Goal: Task Accomplishment & Management: Manage account settings

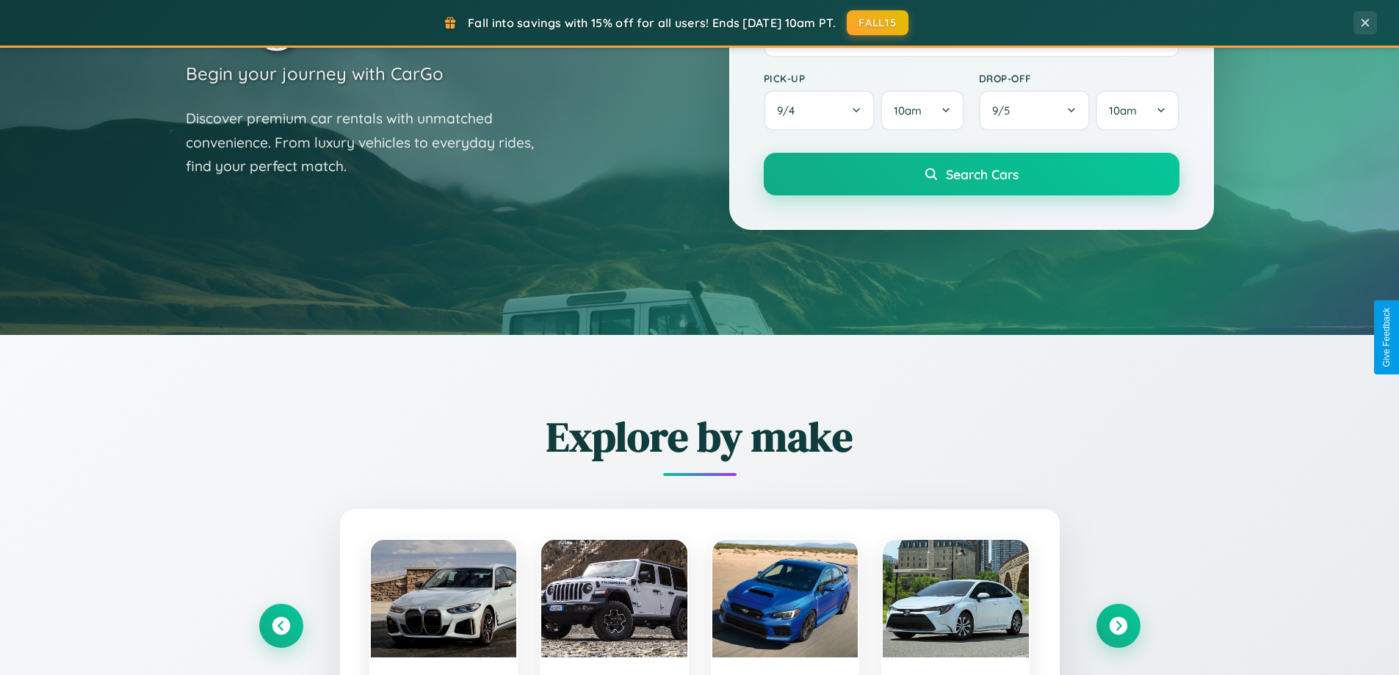
scroll to position [1293, 0]
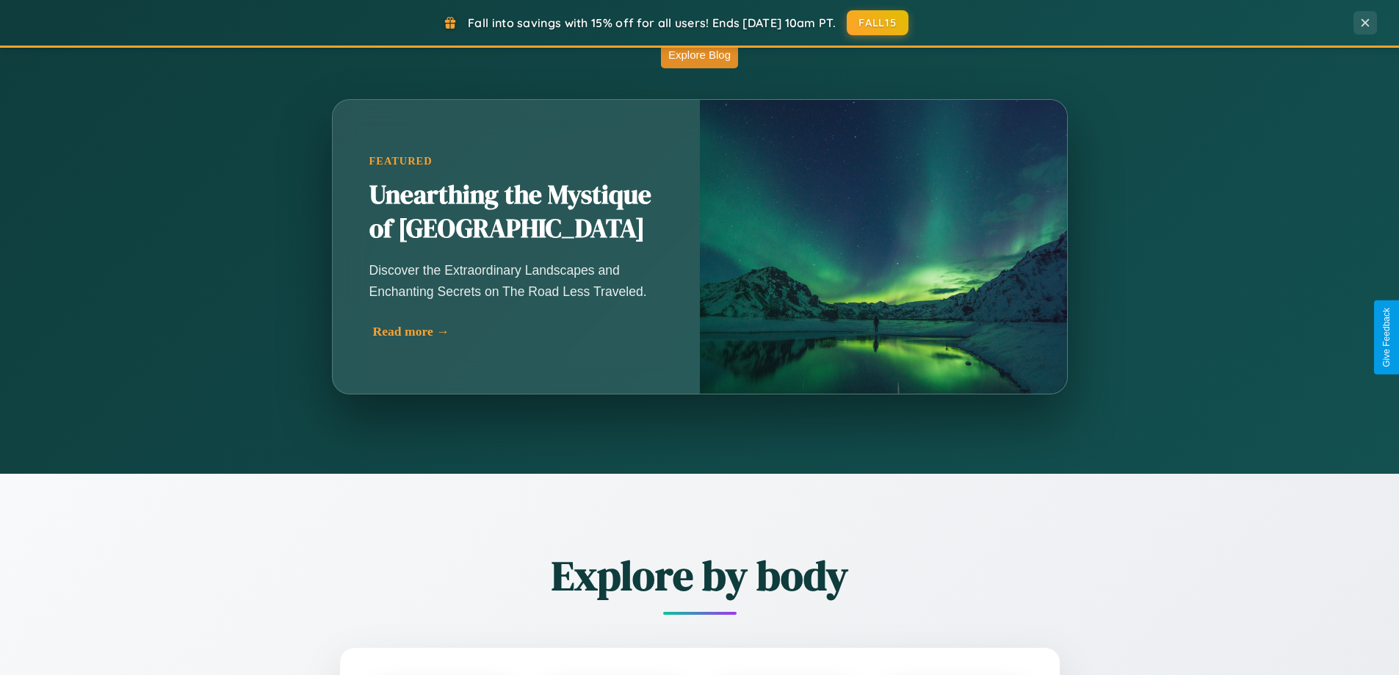
click at [518, 331] on div "Read more →" at bounding box center [520, 331] width 294 height 15
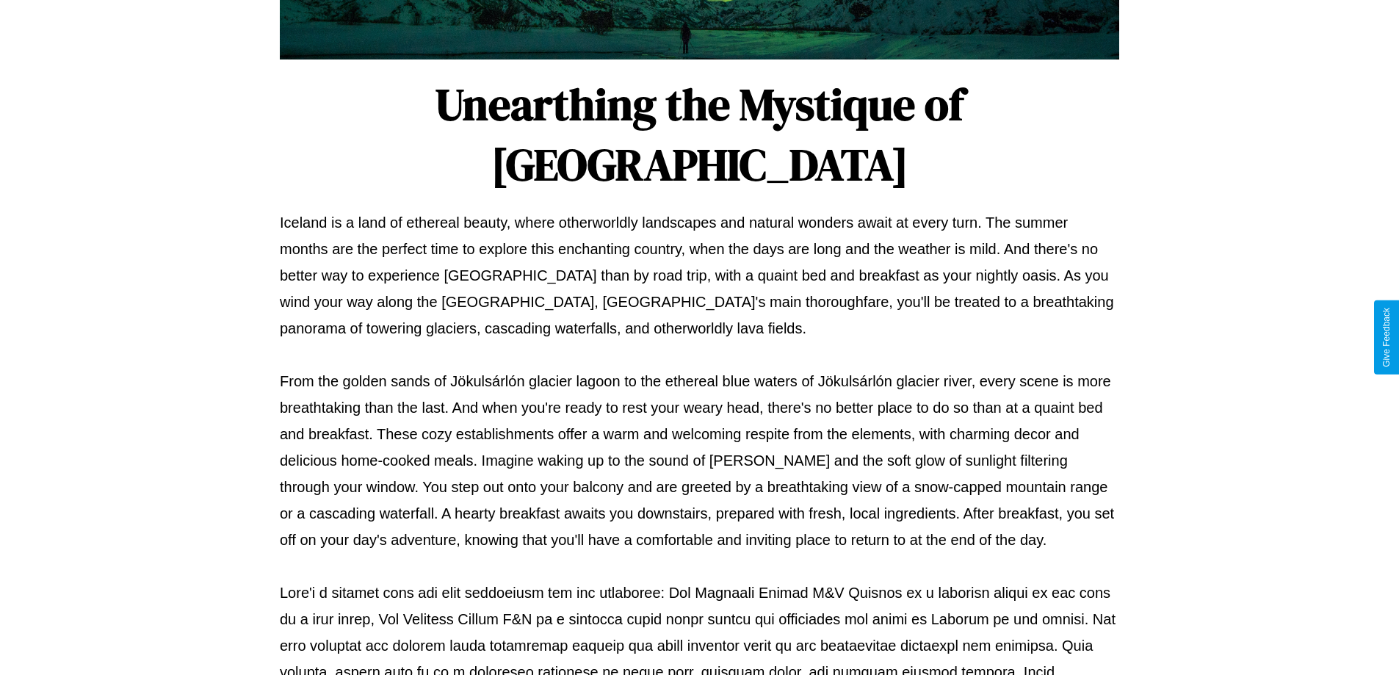
scroll to position [475, 0]
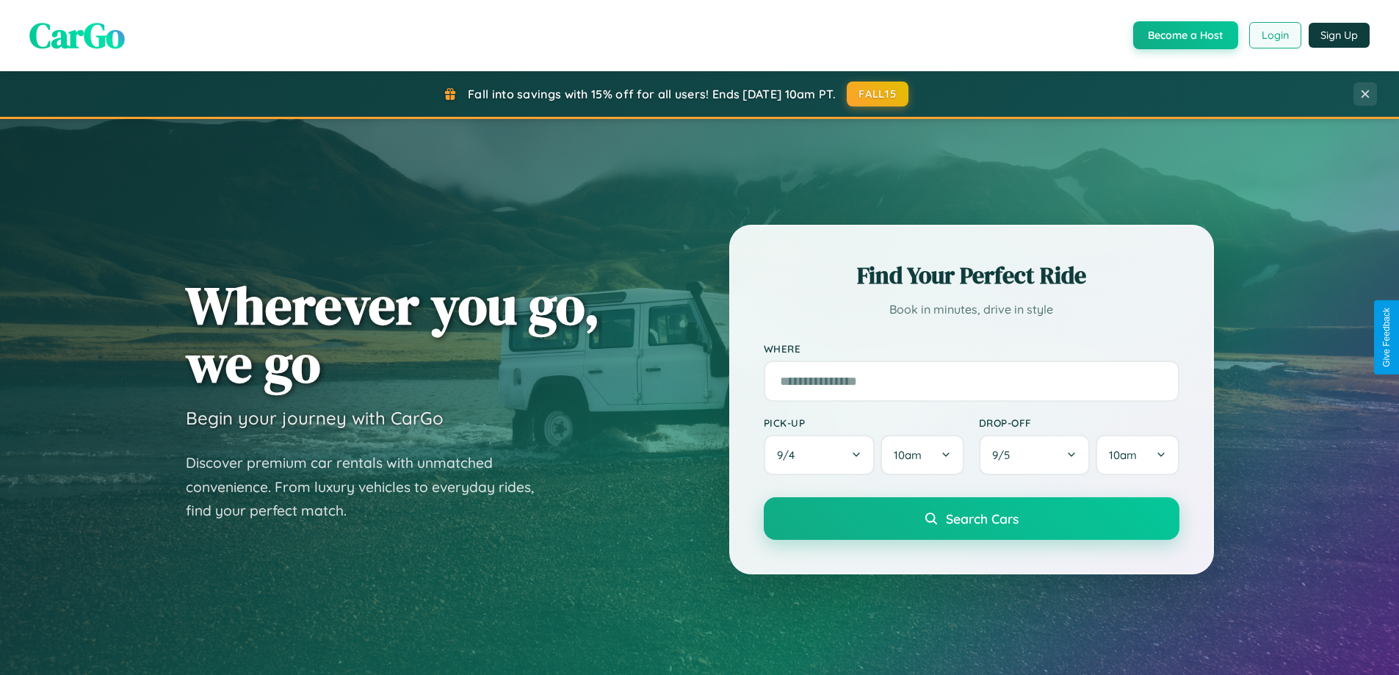
click at [1274, 35] on button "Login" at bounding box center [1275, 35] width 52 height 26
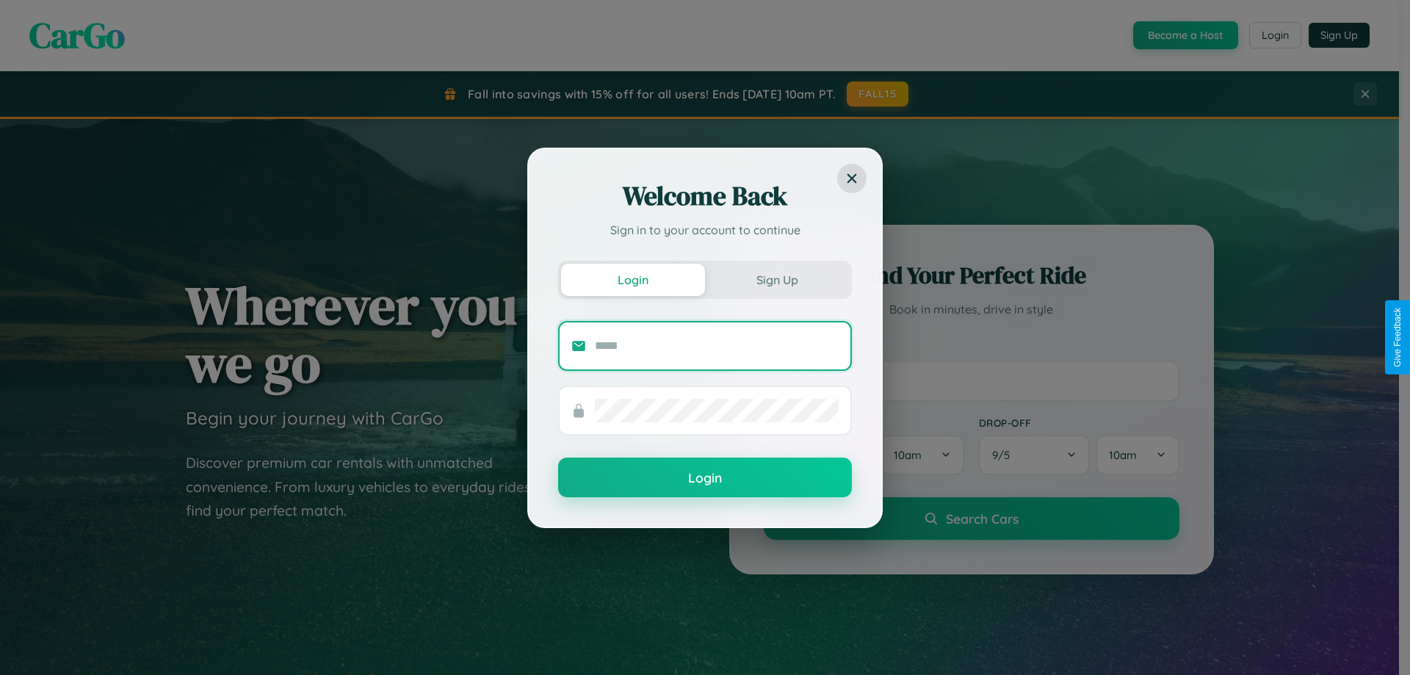
click at [717, 345] on input "text" at bounding box center [717, 345] width 244 height 23
type input "**********"
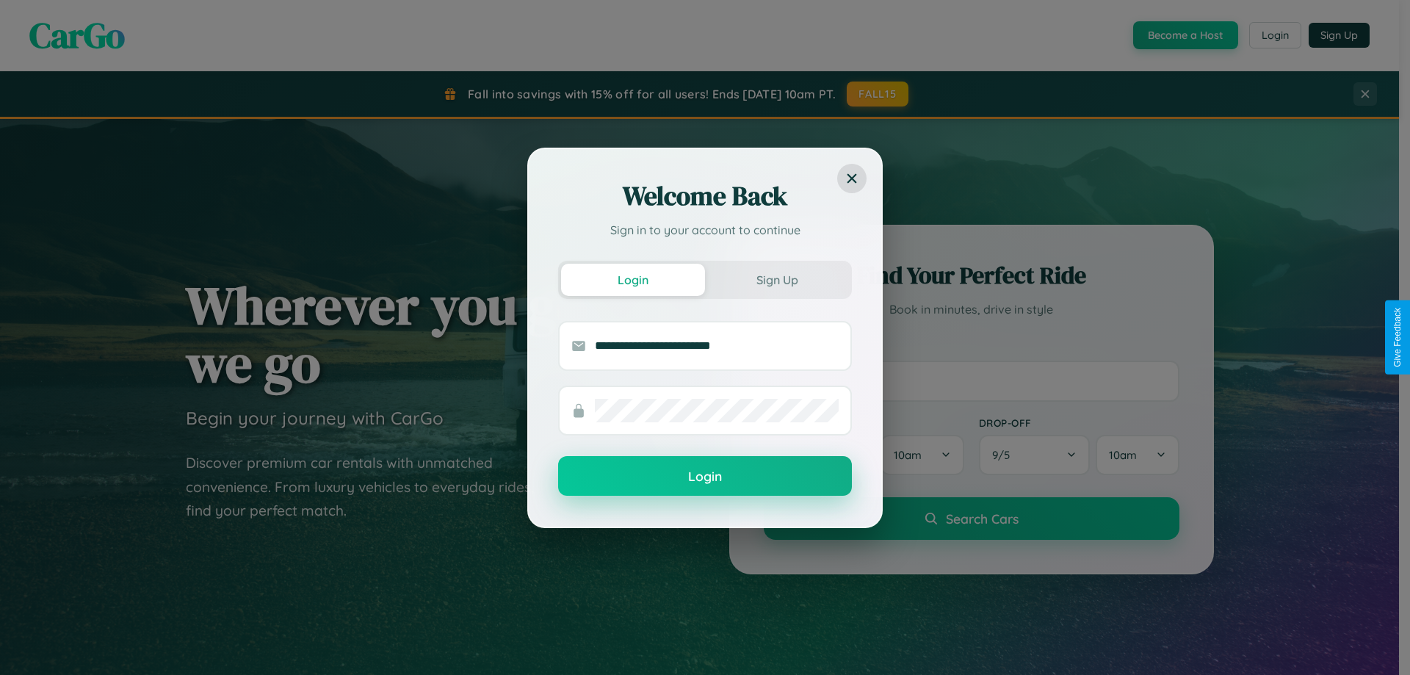
click at [705, 477] on button "Login" at bounding box center [705, 476] width 294 height 40
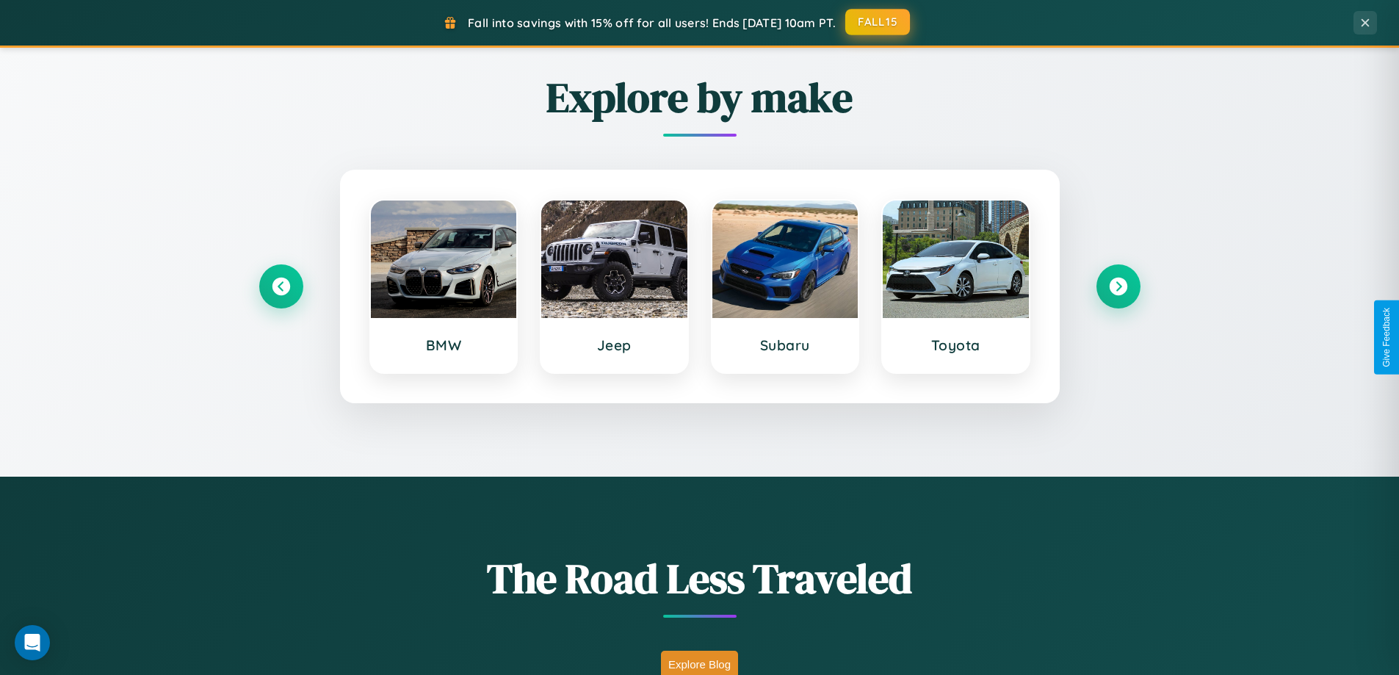
click at [878, 35] on button "FALL15" at bounding box center [877, 22] width 65 height 26
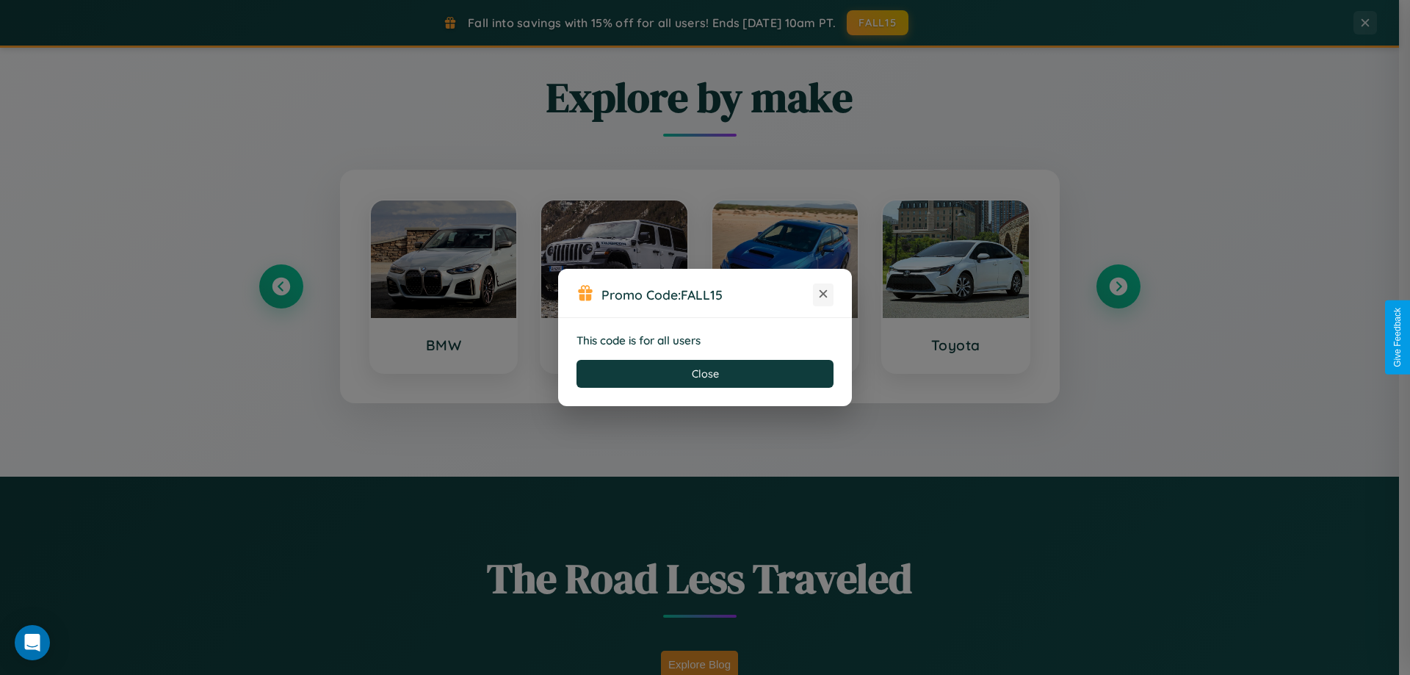
click at [823, 294] on icon at bounding box center [823, 293] width 15 height 15
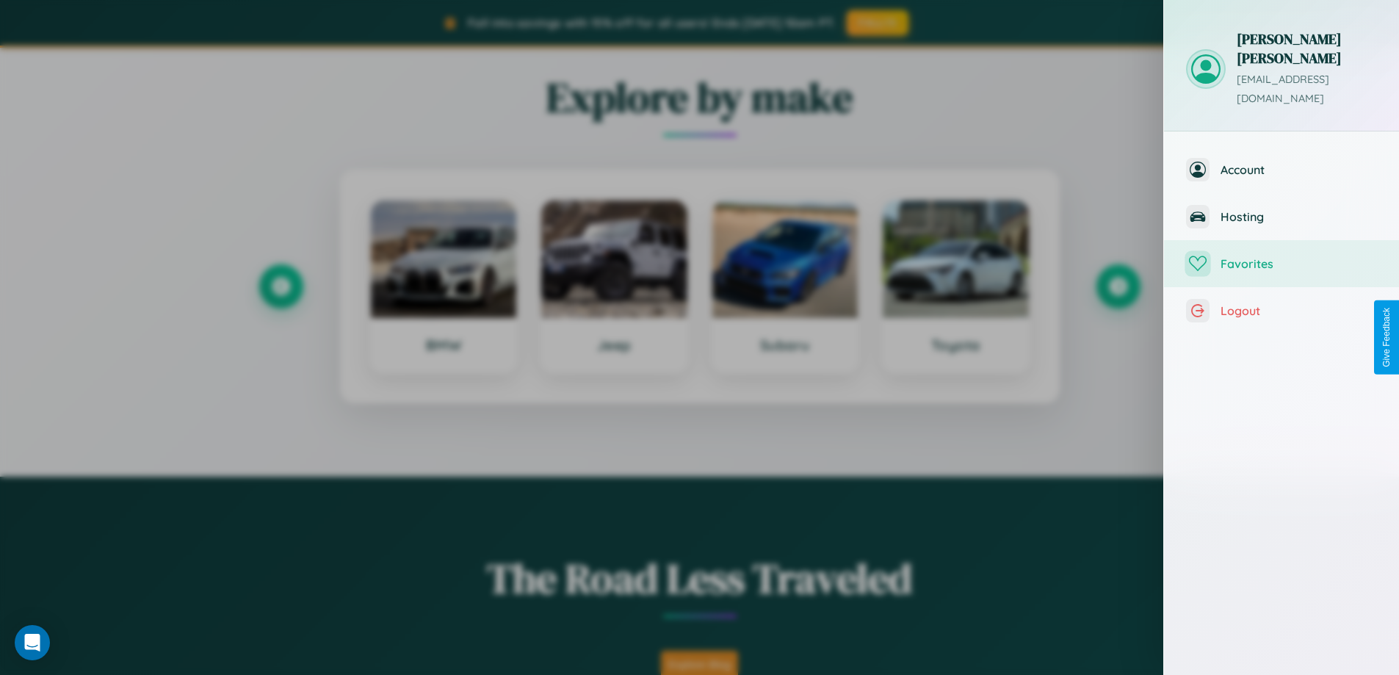
click at [1281, 256] on span "Favorites" at bounding box center [1299, 263] width 156 height 15
